Goal: Find specific page/section: Find specific page/section

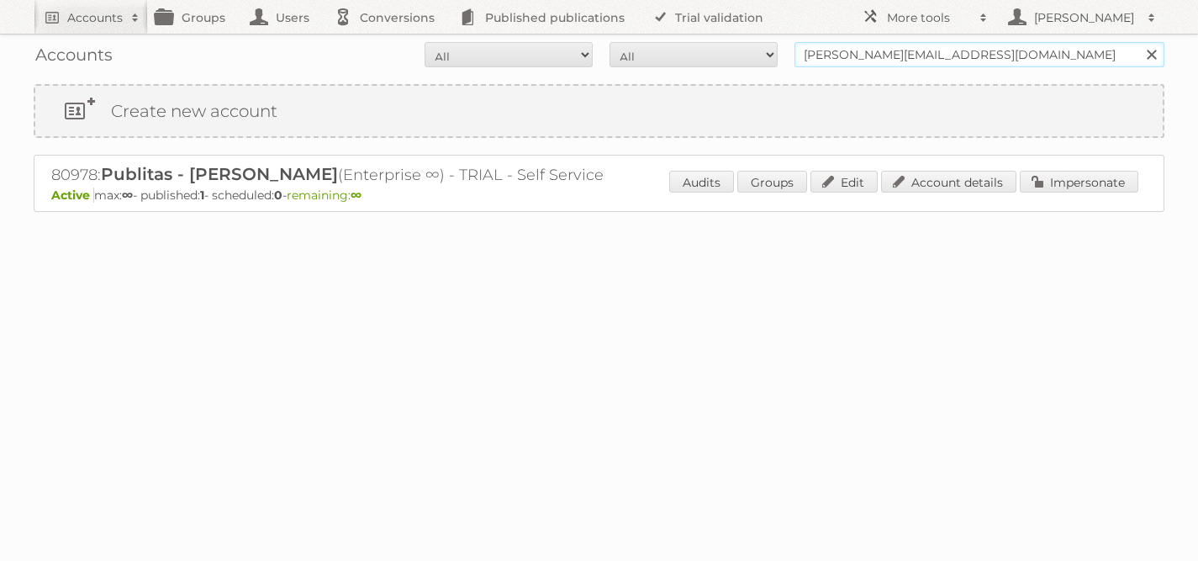
click at [852, 60] on input "iliana@publitas.com" at bounding box center [980, 54] width 370 height 25
type input "h"
type input "J&P Park"
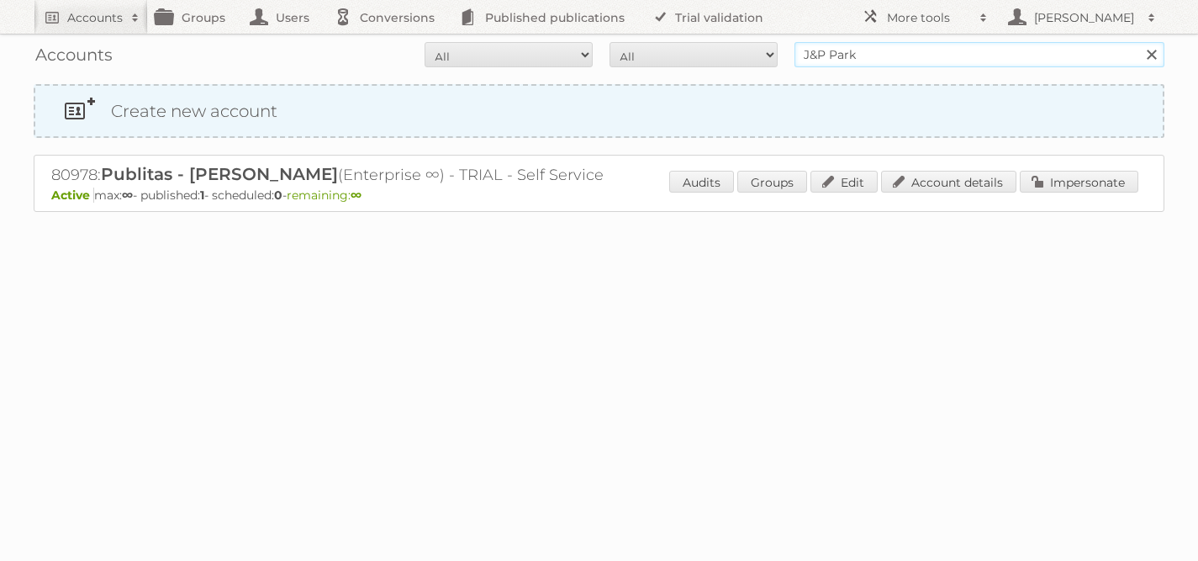
click at [1139, 42] on input "Search" at bounding box center [1151, 54] width 25 height 25
click at [925, 197] on p "Active max: 26 - published: 0 - scheduled: 0 - remaining: 26" at bounding box center [599, 195] width 1096 height 15
click at [925, 183] on link "Account details" at bounding box center [948, 182] width 135 height 22
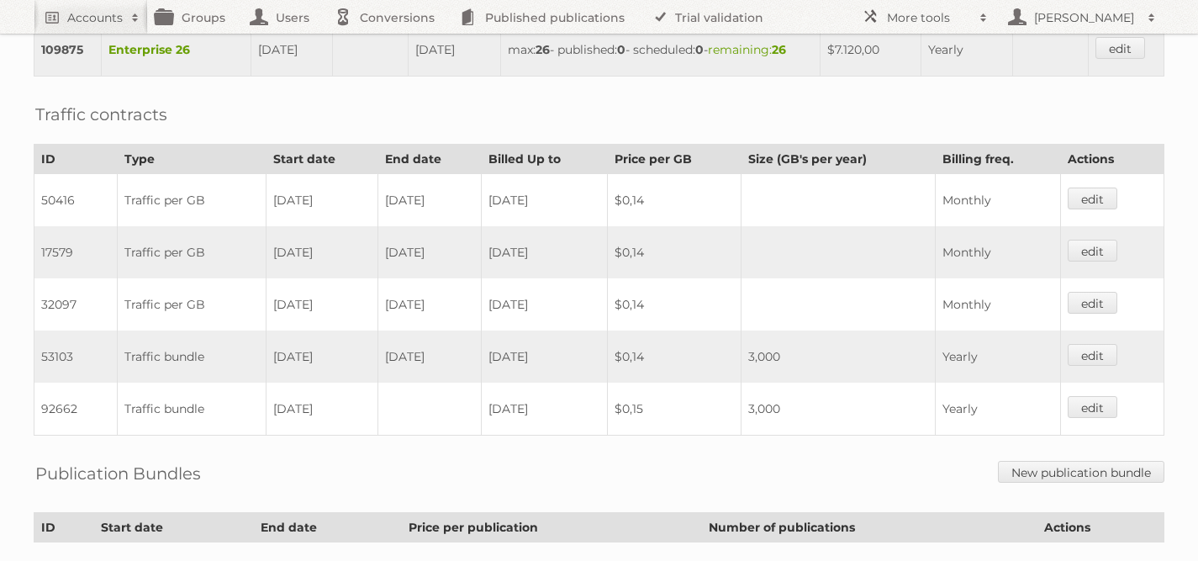
scroll to position [1034, 0]
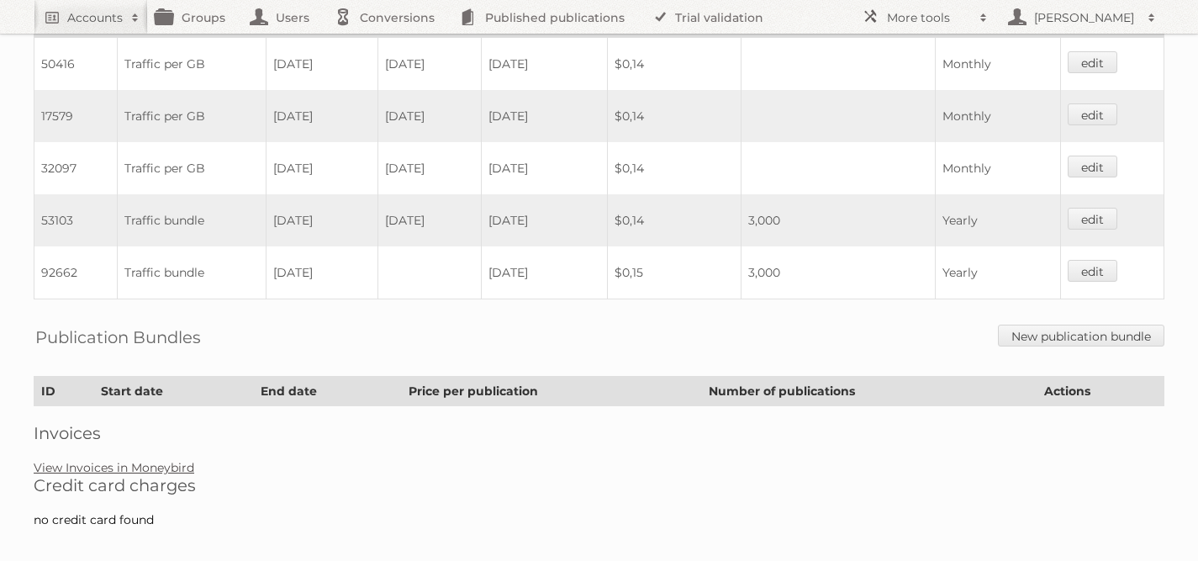
click at [140, 460] on link "View Invoices in Moneybird" at bounding box center [114, 467] width 161 height 15
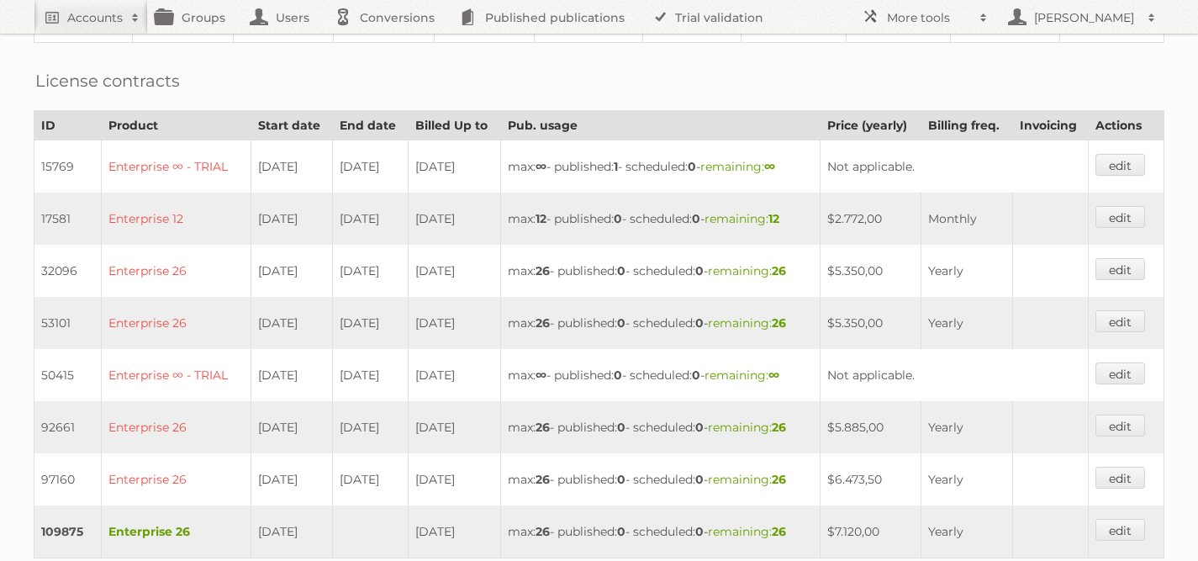
scroll to position [251, 0]
